Goal: Information Seeking & Learning: Learn about a topic

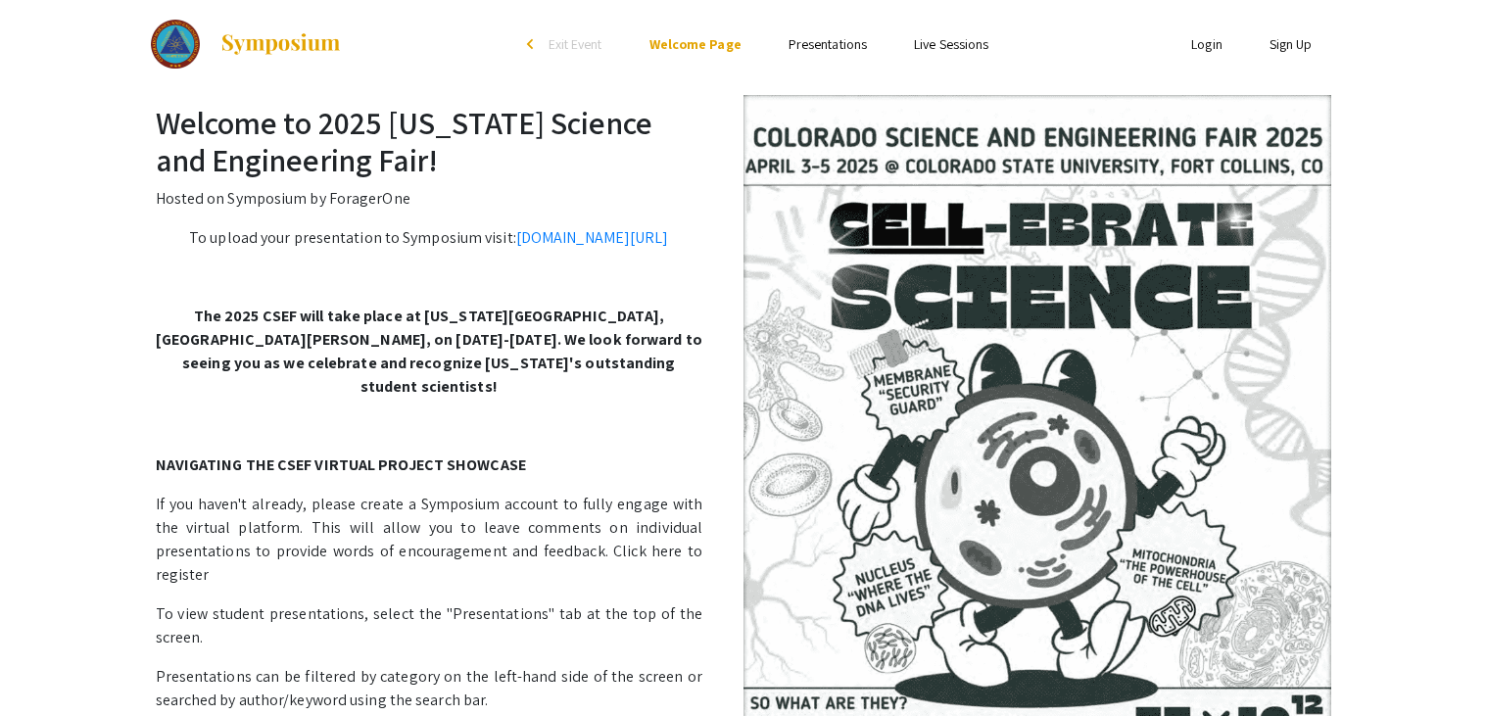
click at [820, 37] on link "Presentations" at bounding box center [828, 44] width 78 height 18
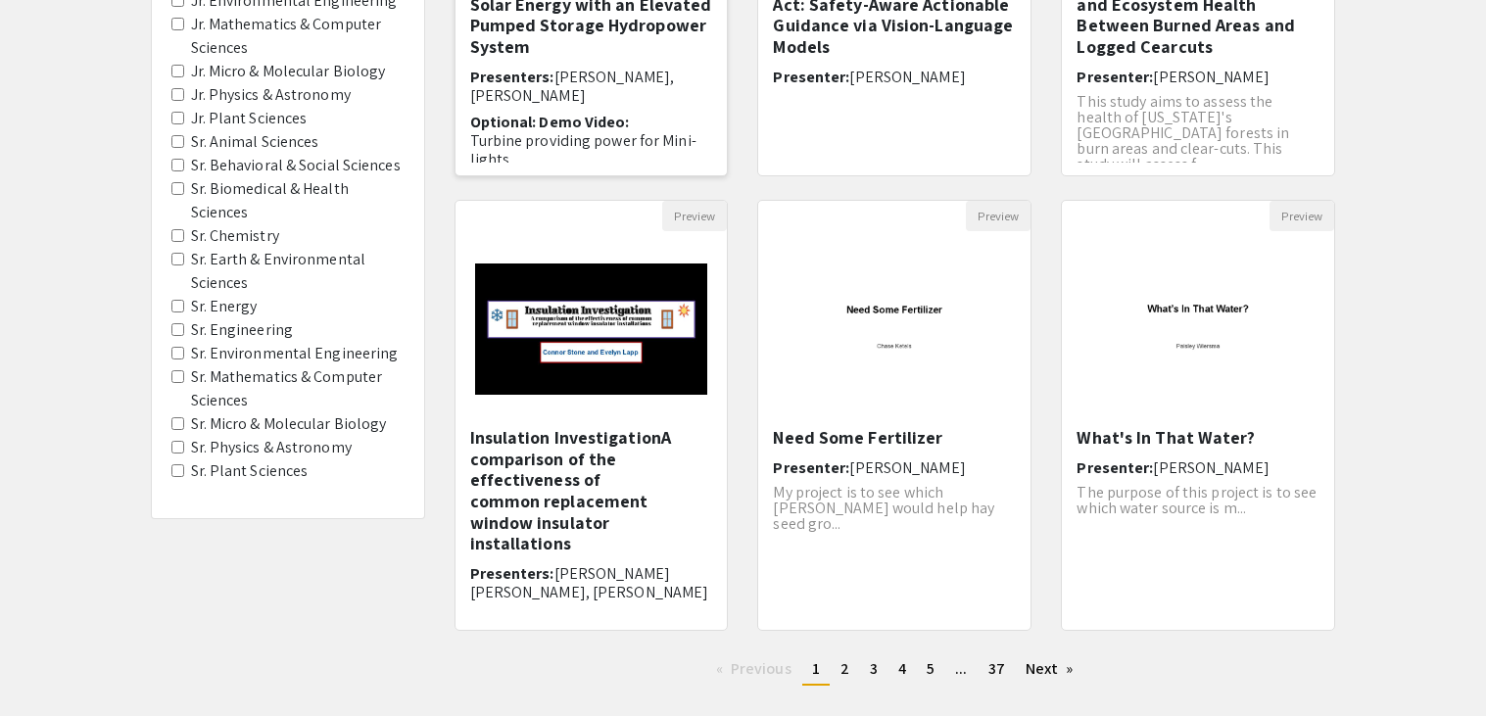
scroll to position [579, 0]
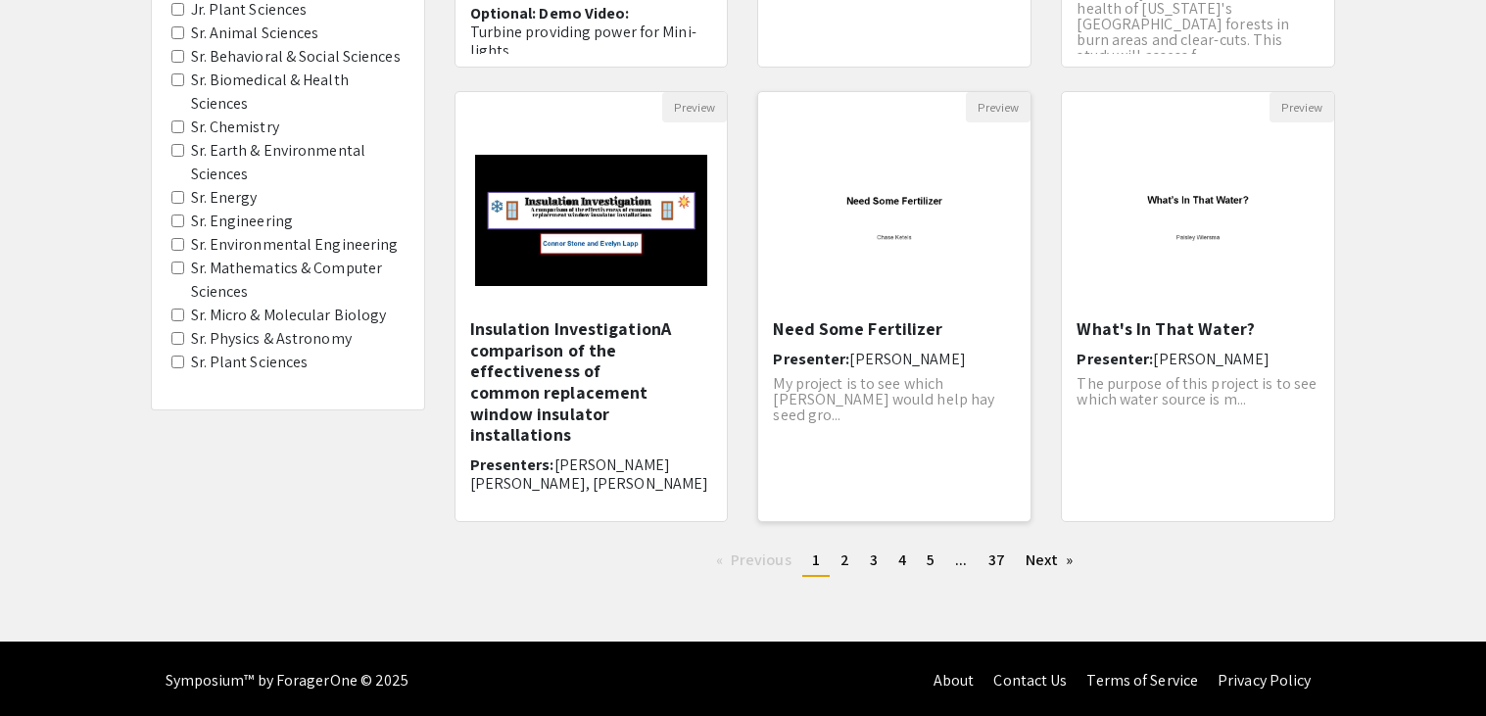
click at [886, 349] on span "[PERSON_NAME]" at bounding box center [908, 359] width 116 height 21
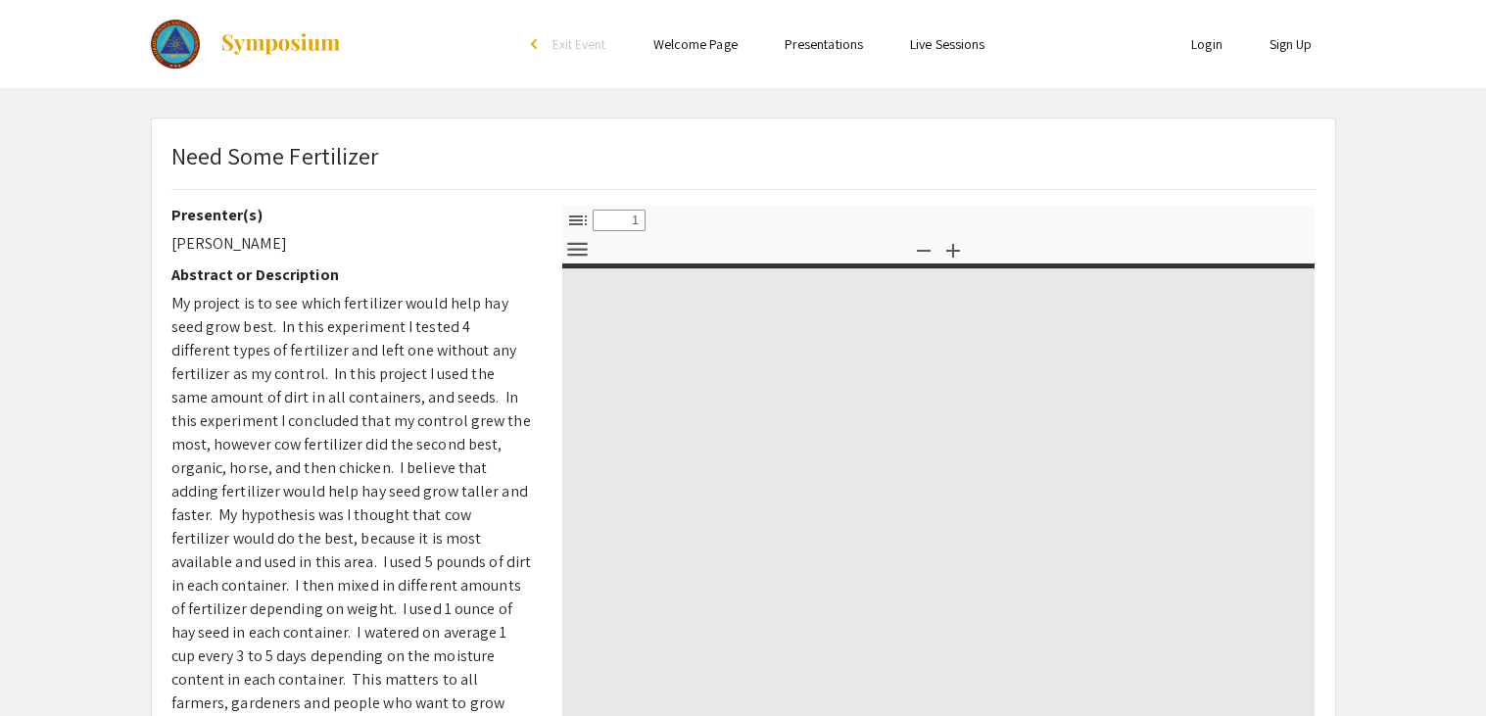
select select "custom"
type input "0"
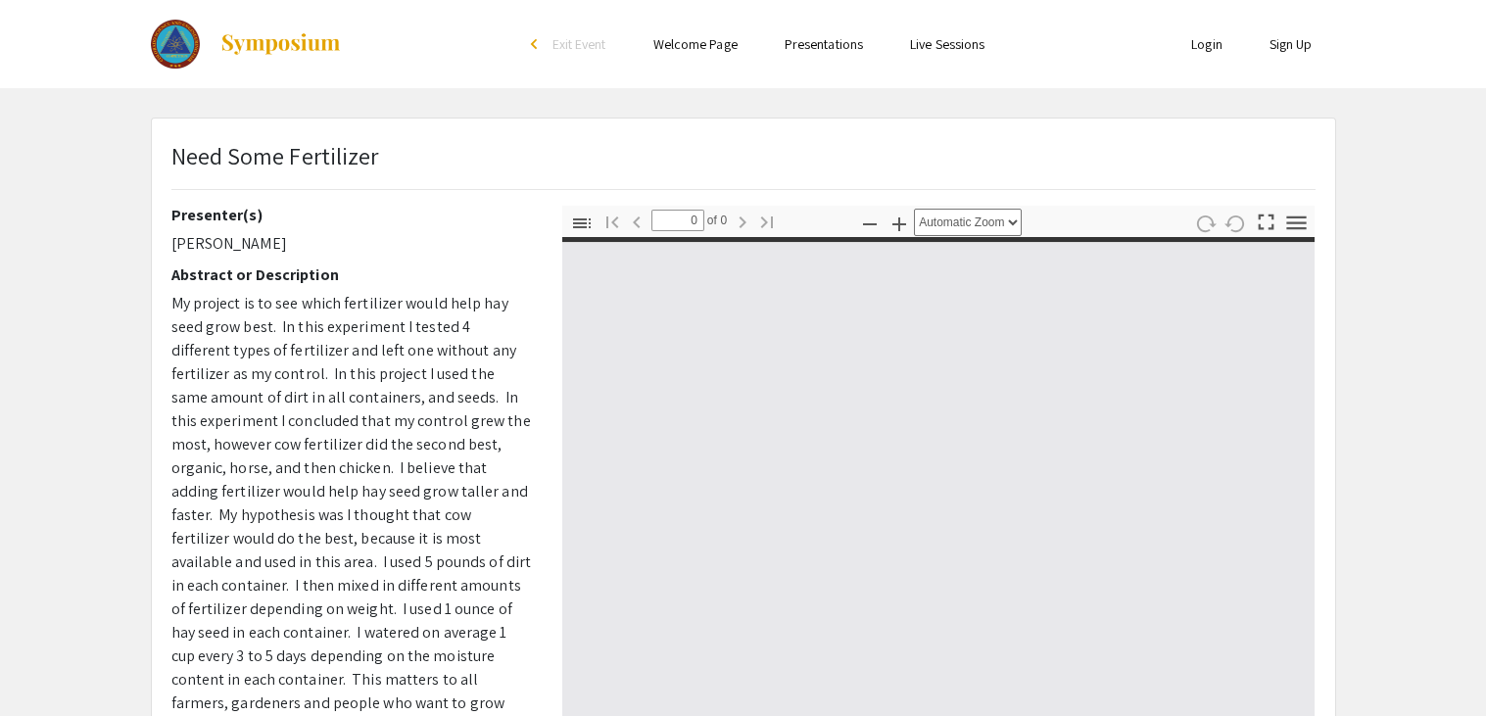
select select "custom"
type input "1"
select select "auto"
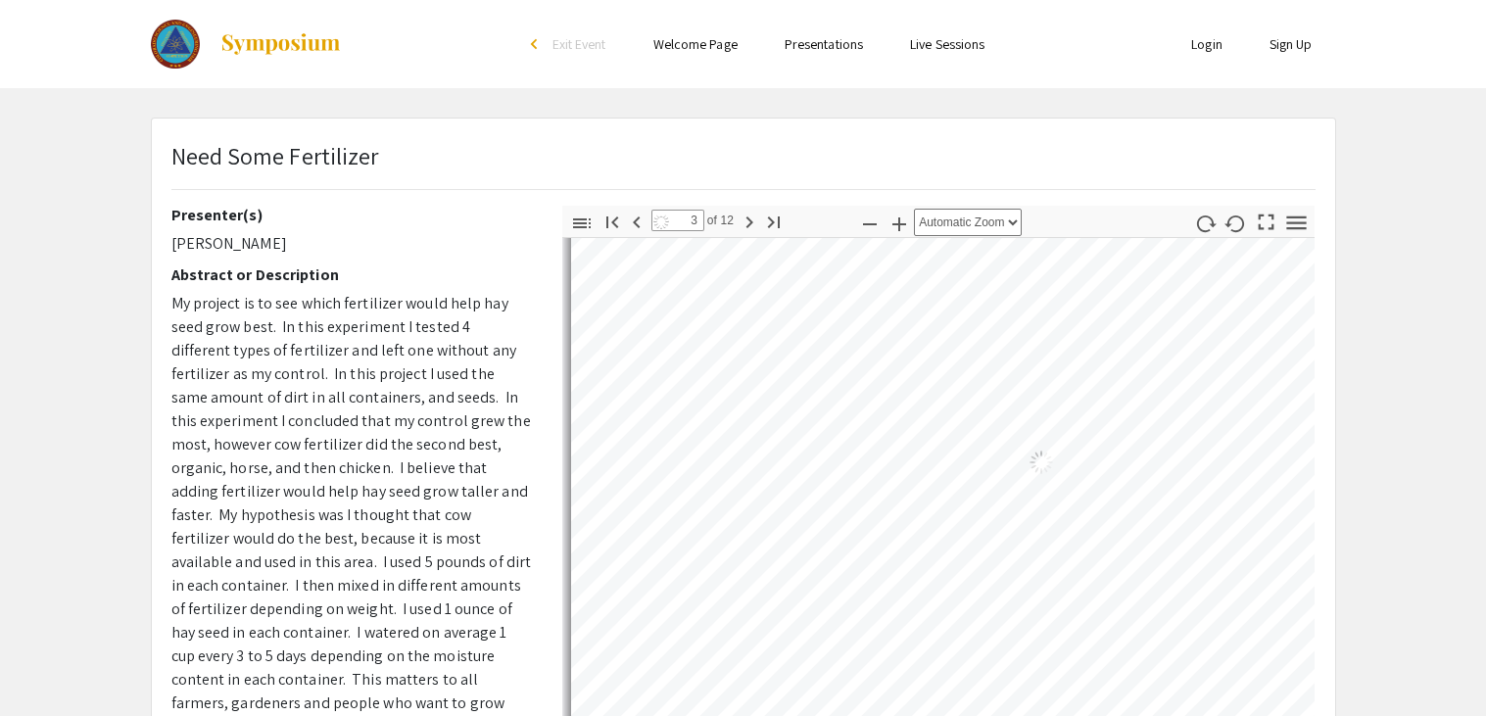
type input "3"
select select "auto"
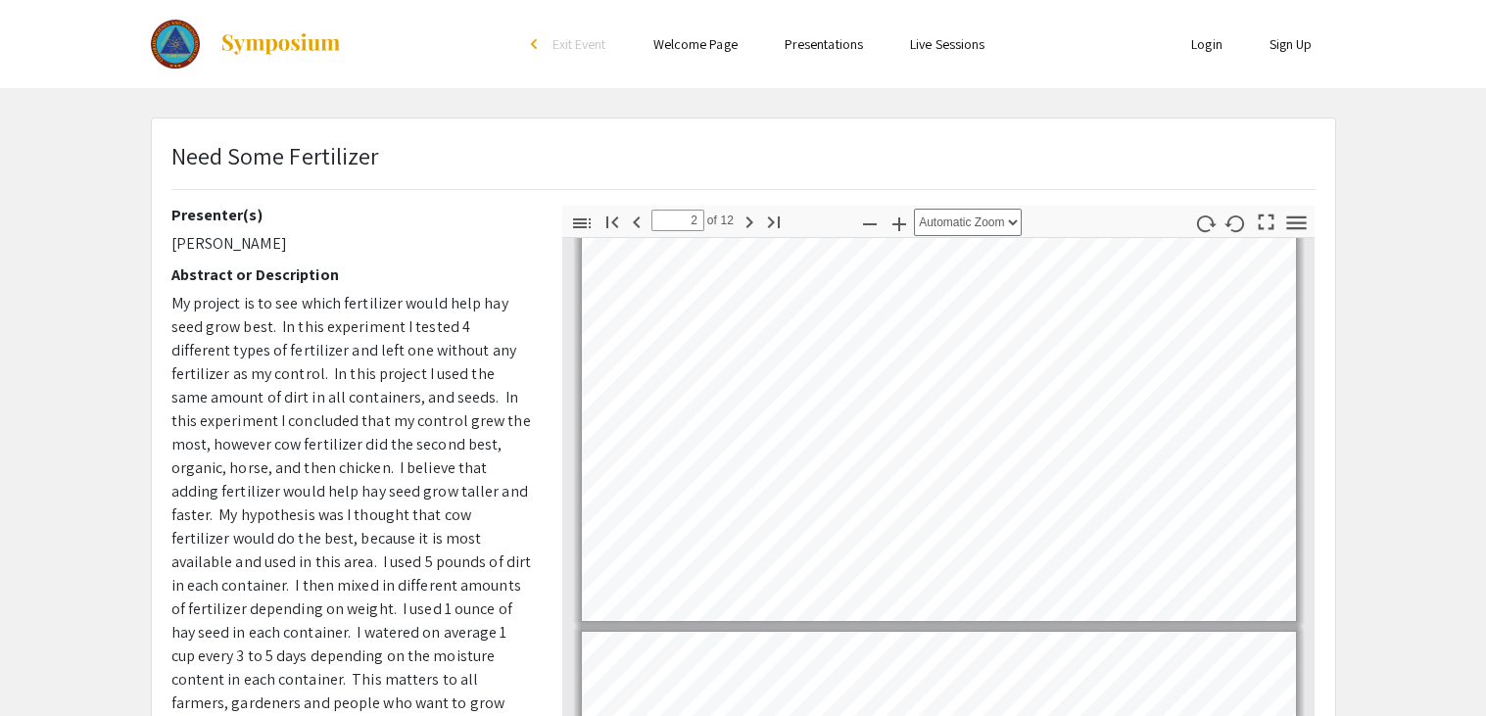
scroll to position [447, 0]
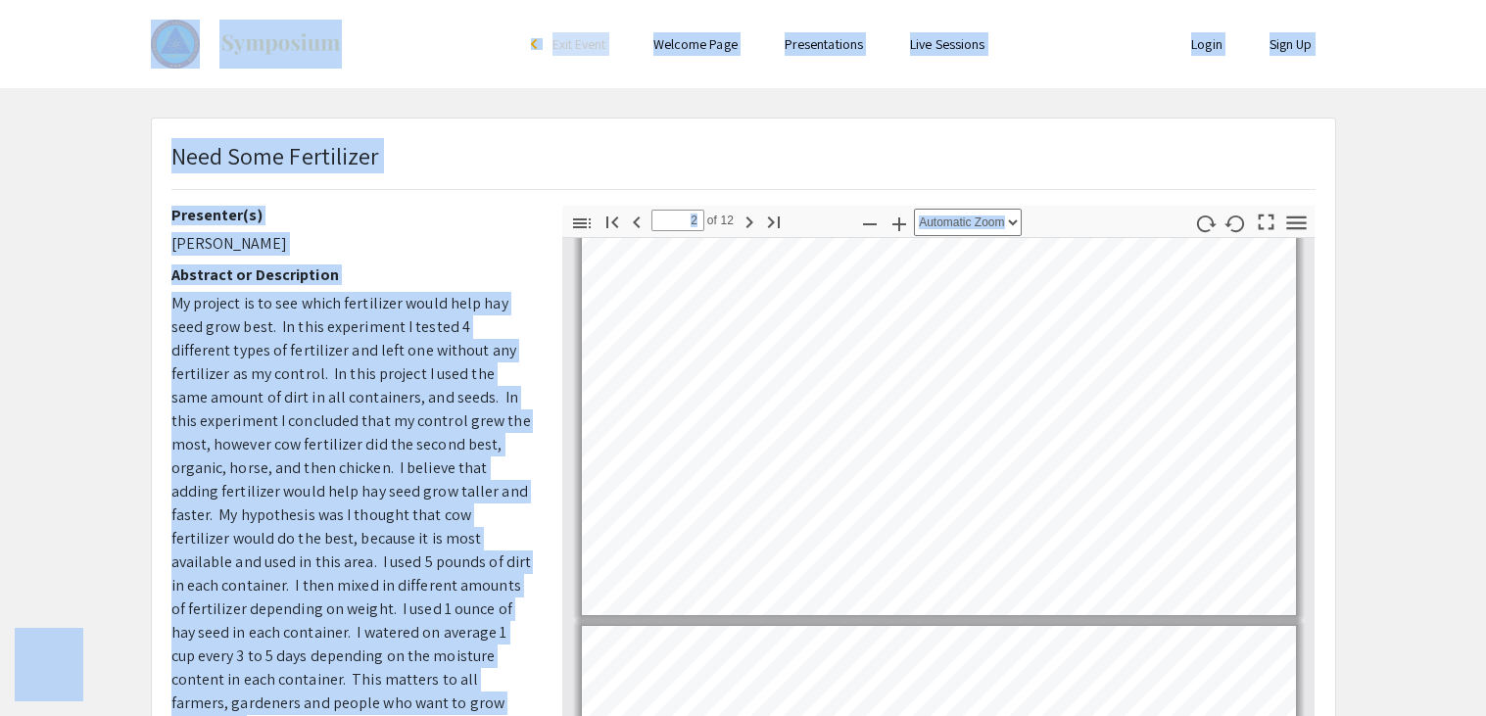
click at [545, 169] on div "Need Some Fertilizer" at bounding box center [744, 172] width 1174 height 68
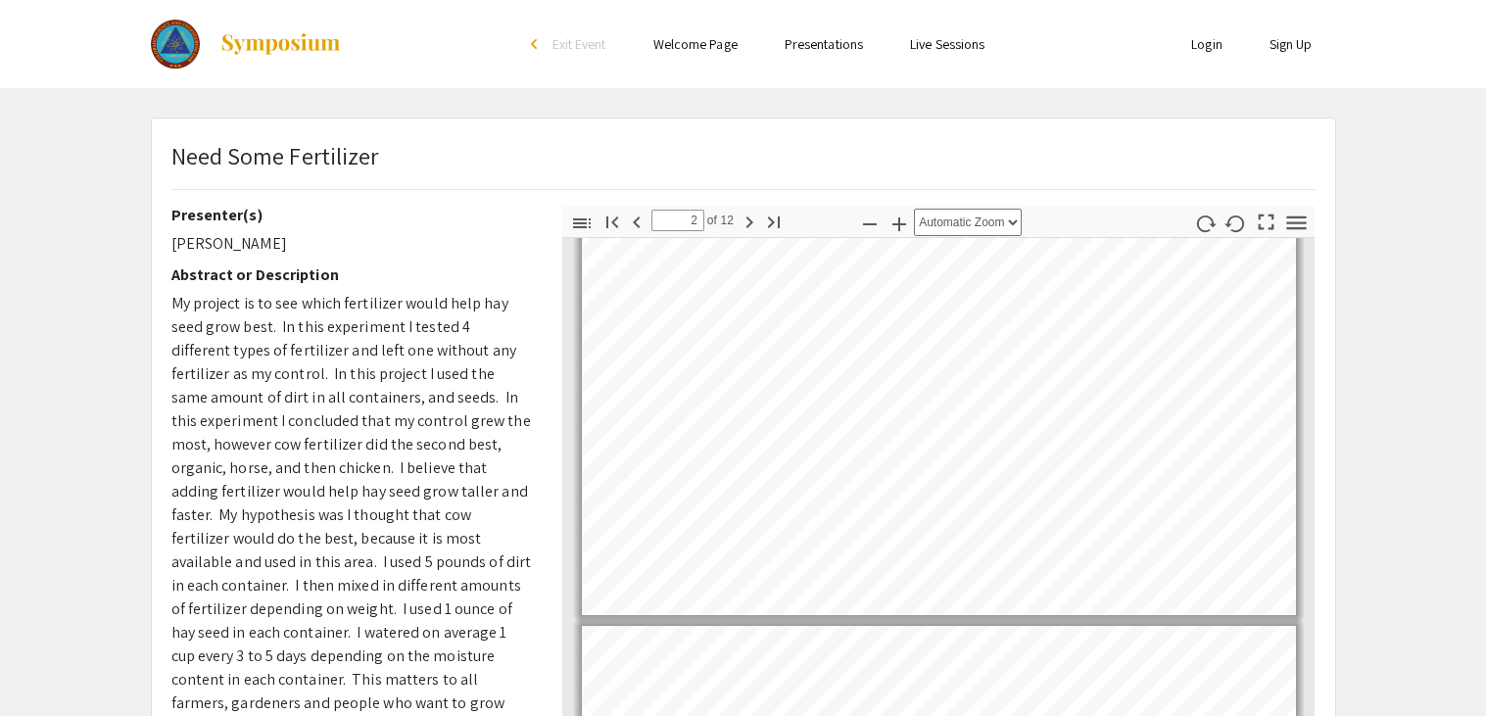
scroll to position [498, 0]
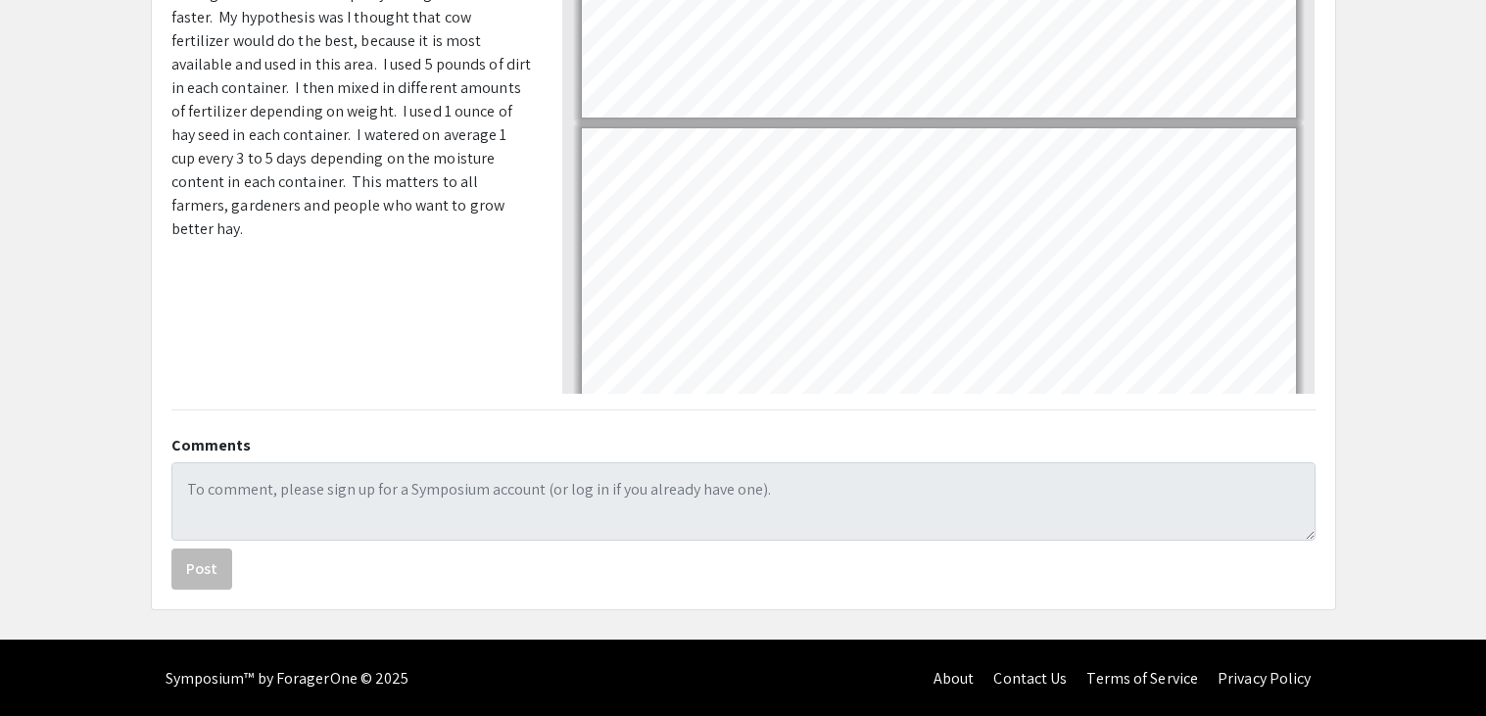
type input "1"
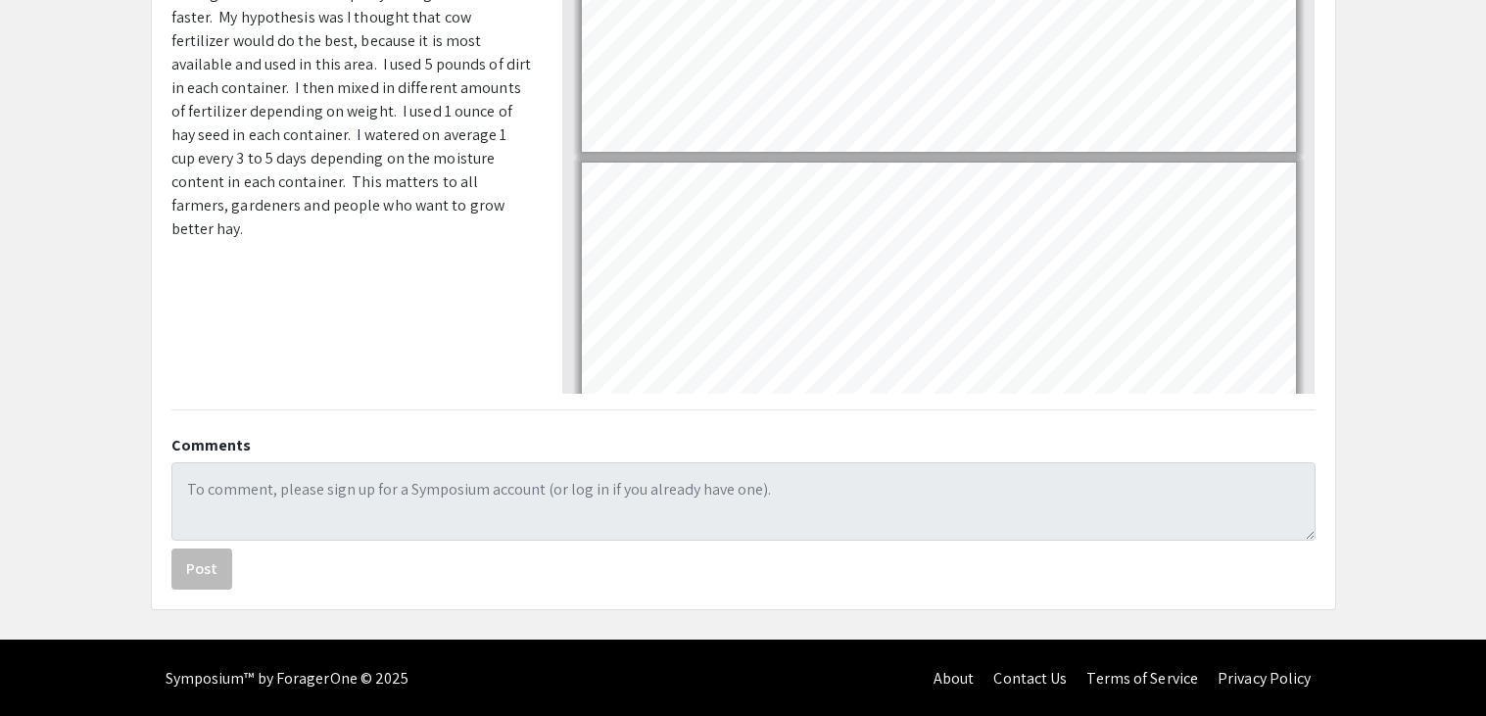
scroll to position [0, 0]
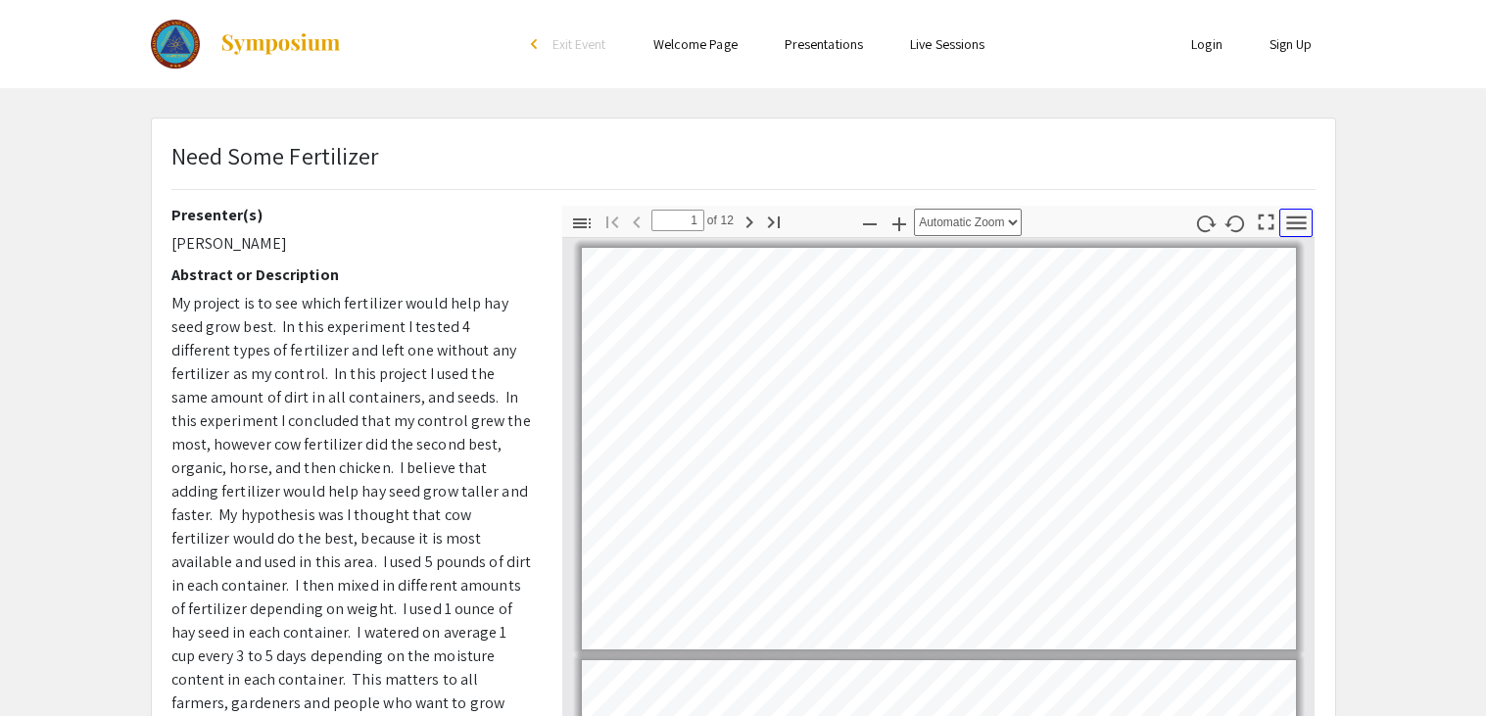
click at [1293, 221] on icon "button" at bounding box center [1297, 223] width 20 height 14
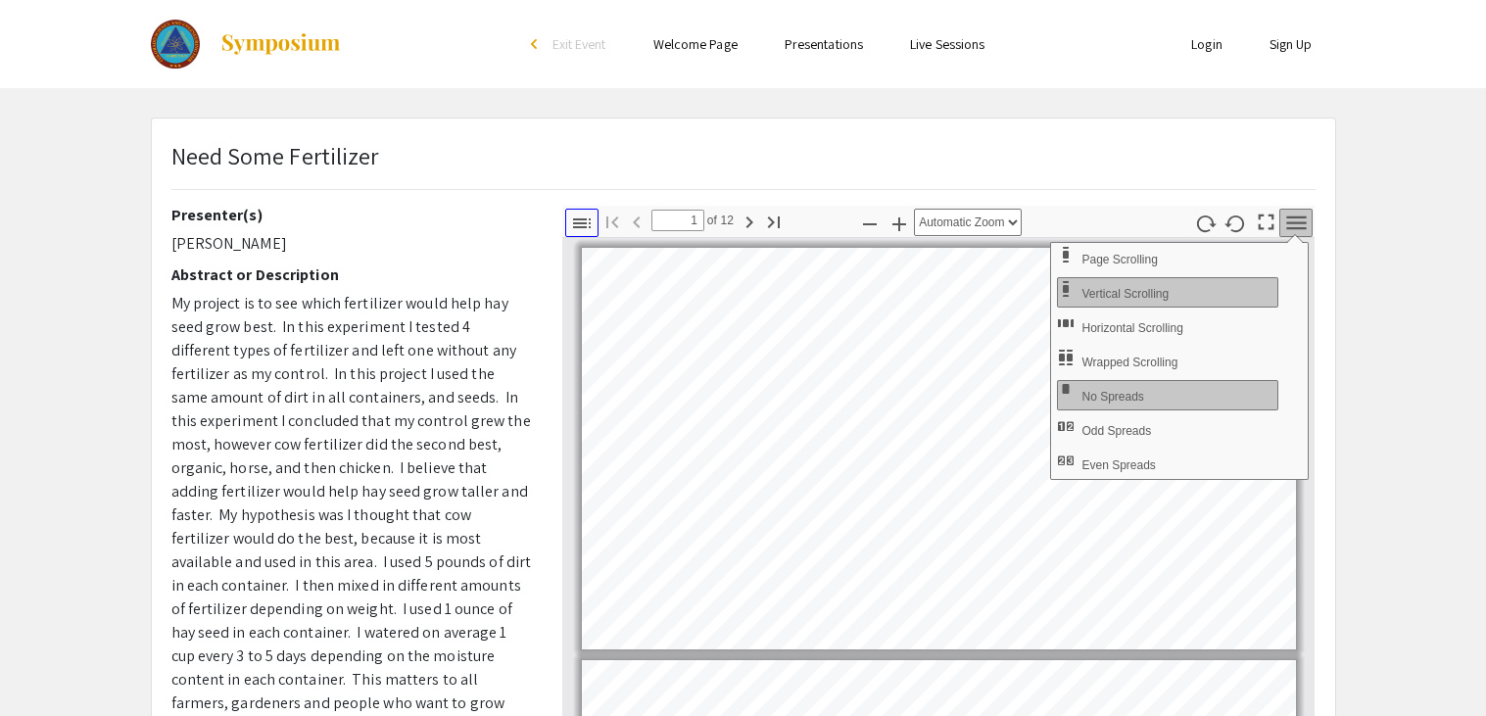
click at [584, 228] on icon "button" at bounding box center [582, 224] width 24 height 24
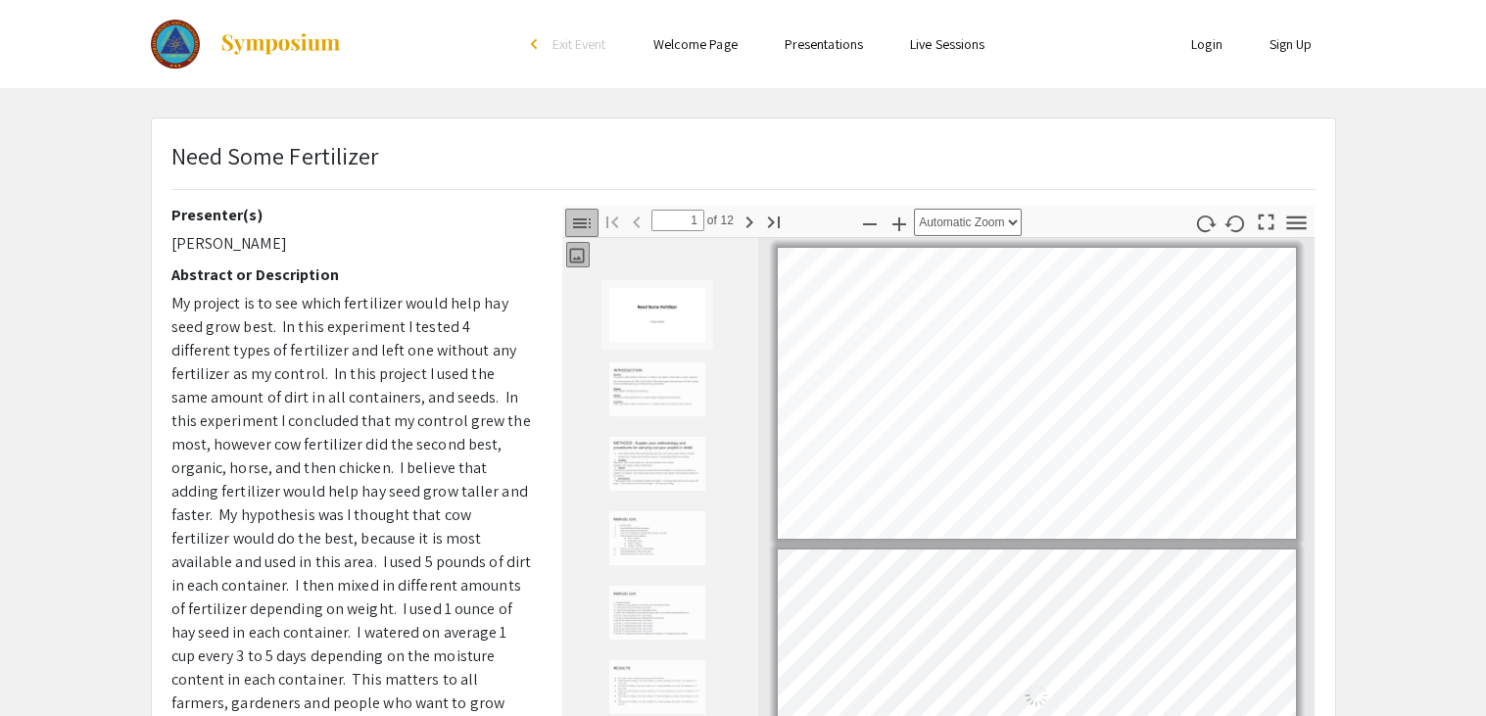
scroll to position [2, 0]
click at [584, 228] on icon "button" at bounding box center [582, 224] width 24 height 24
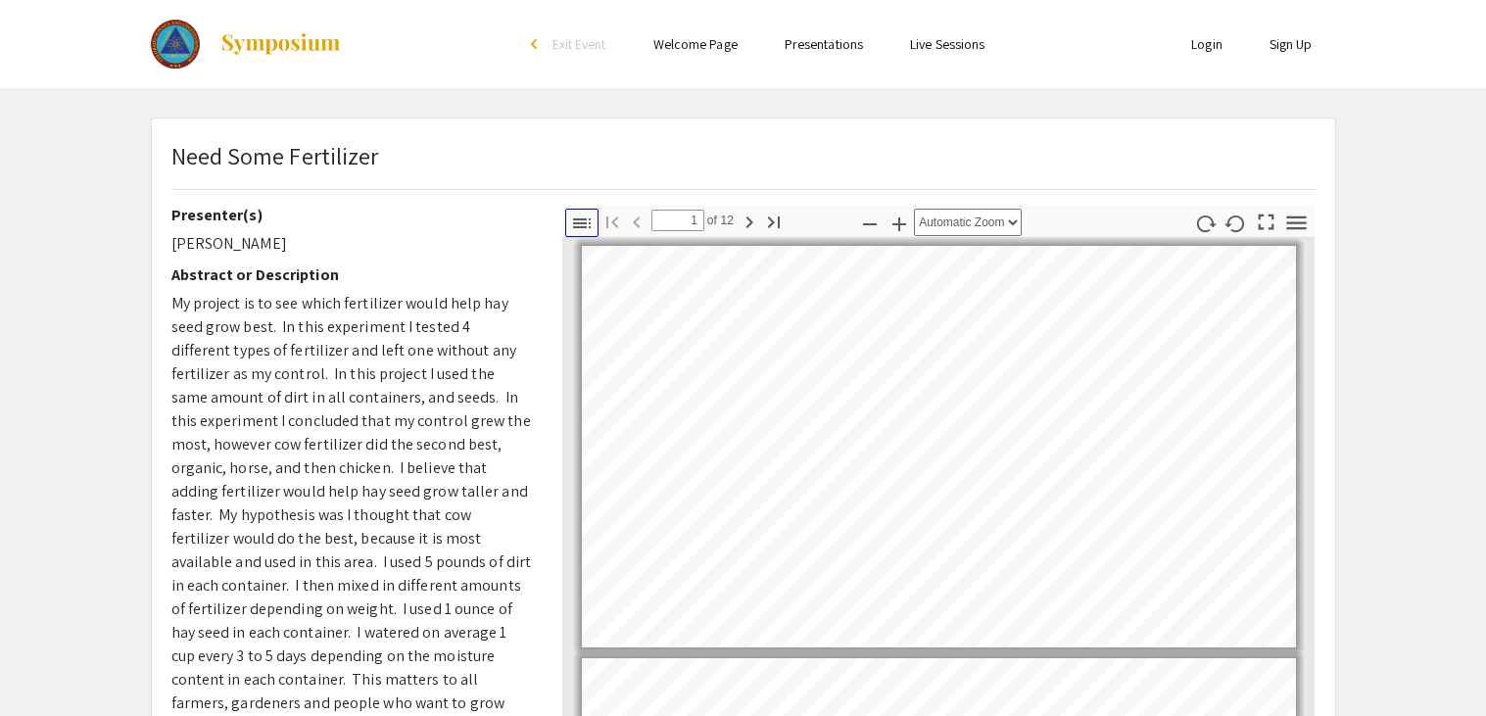
scroll to position [0, 0]
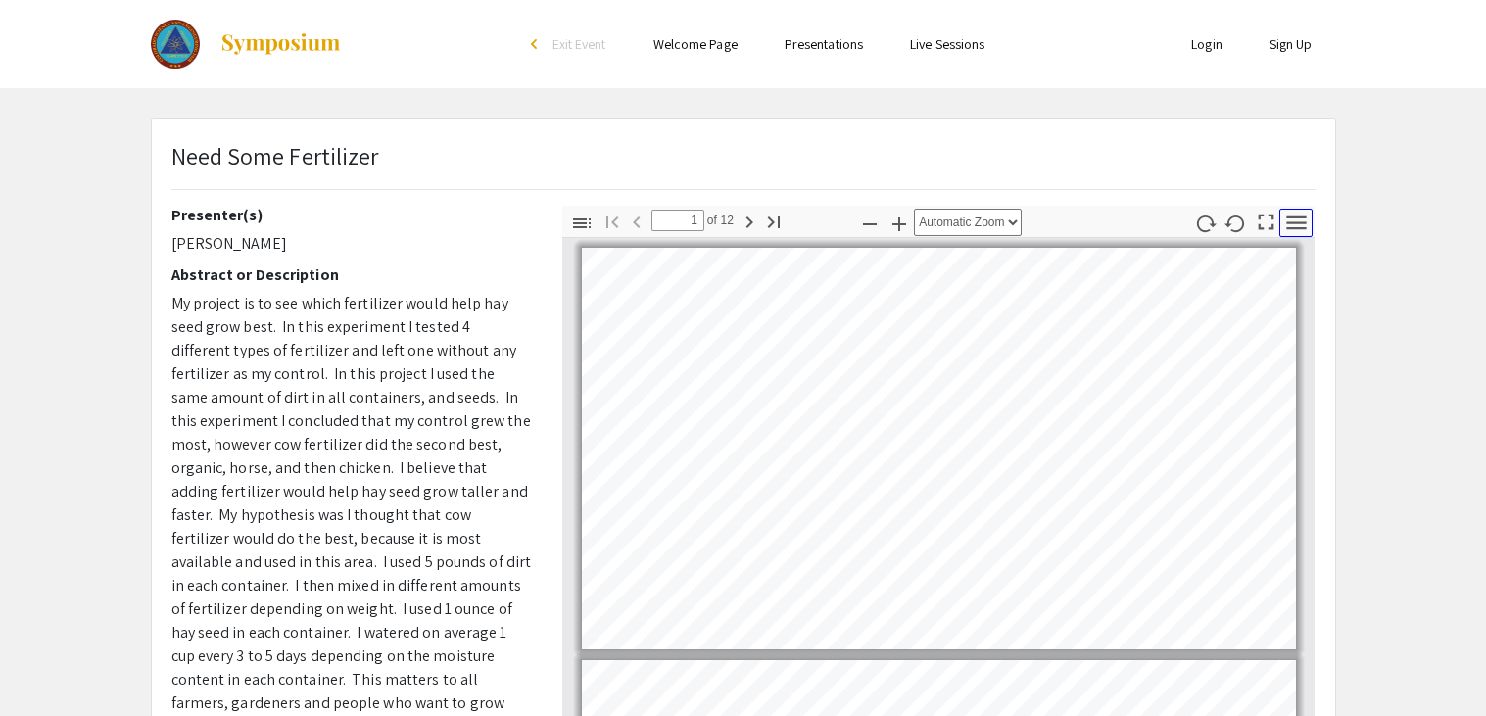
click at [1288, 221] on icon "button" at bounding box center [1297, 223] width 20 height 14
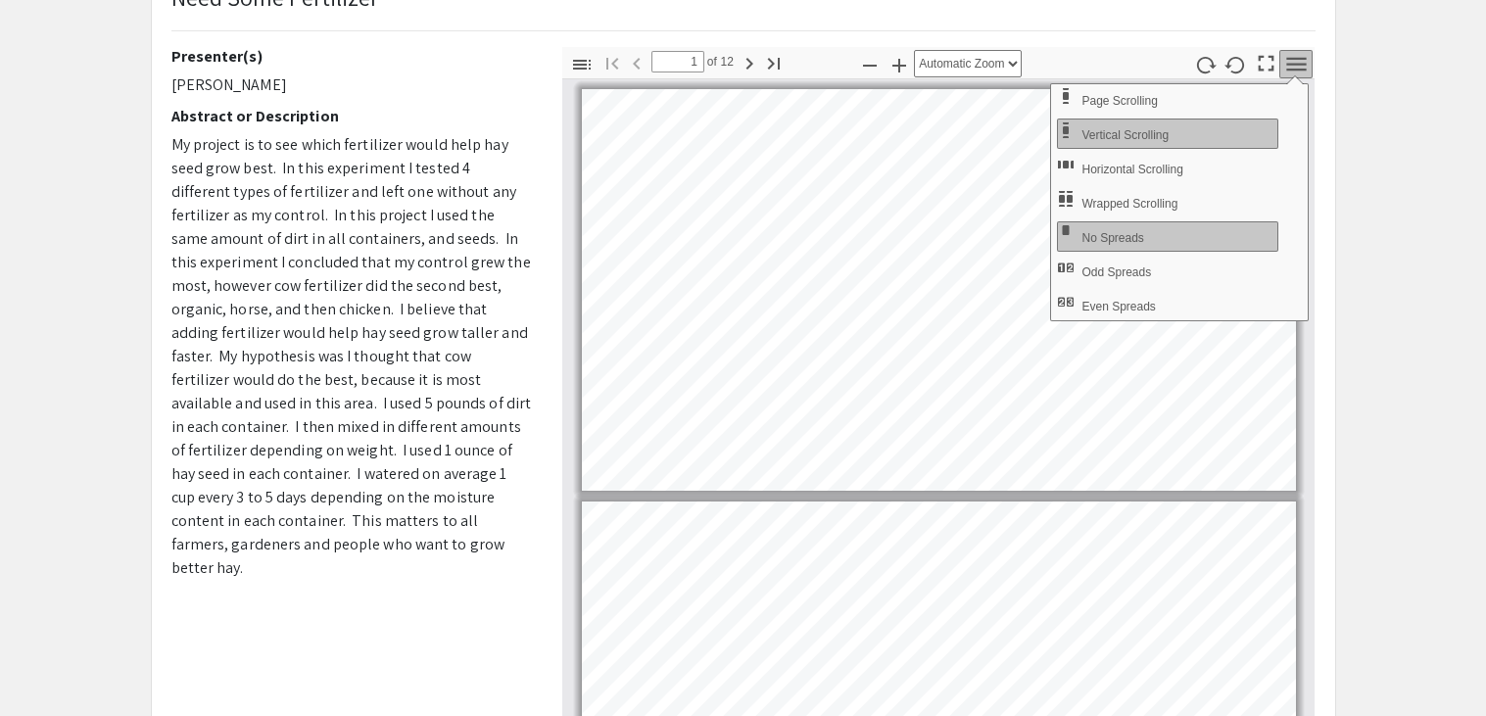
scroll to position [168, 0]
